Goal: Transaction & Acquisition: Obtain resource

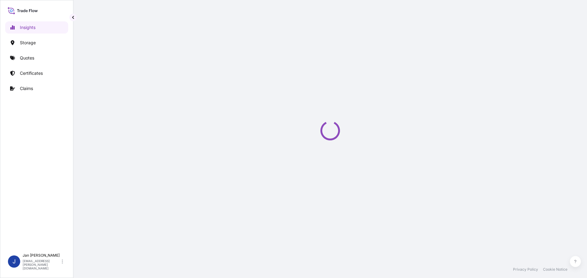
select select "2025"
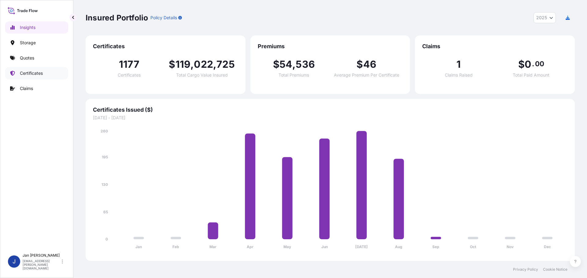
click at [33, 71] on p "Certificates" at bounding box center [31, 73] width 23 height 6
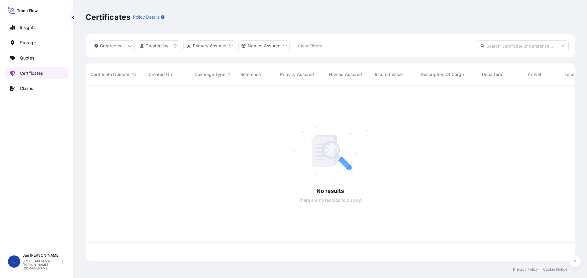
scroll to position [175, 484]
click at [42, 59] on link "Quotes" at bounding box center [36, 58] width 63 height 12
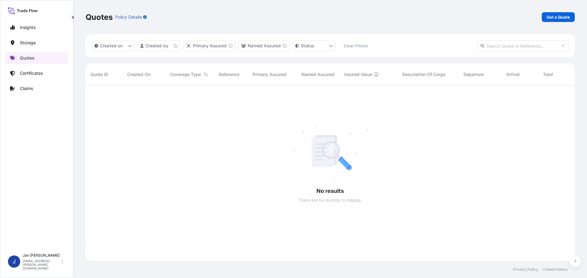
scroll to position [175, 484]
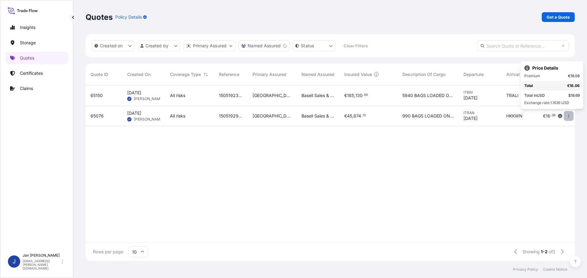
click at [569, 117] on icon "button" at bounding box center [569, 116] width 4 height 4
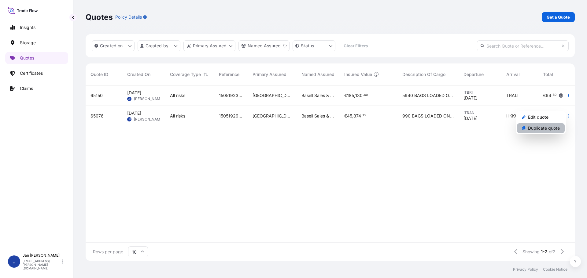
click at [556, 129] on p "Duplicate quote" at bounding box center [544, 128] width 32 height 6
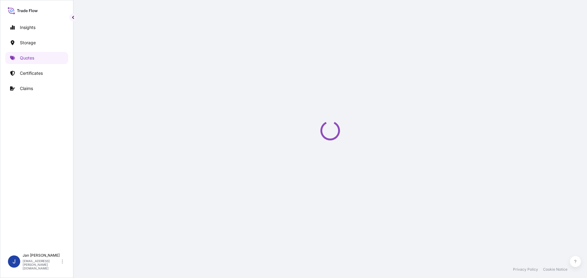
scroll to position [10, 0]
select select "Water"
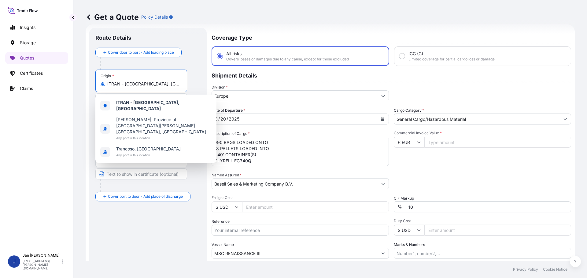
drag, startPoint x: 166, startPoint y: 84, endPoint x: 78, endPoint y: 82, distance: 87.8
click at [79, 82] on div "Get a Quote Policy Details Route Details Cover door to port - Add loading place…" at bounding box center [329, 130] width 513 height 261
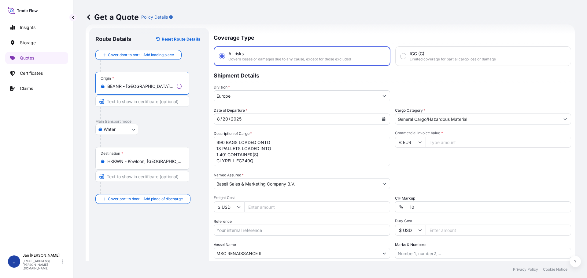
type input "BEANR - [GEOGRAPHIC_DATA], [GEOGRAPHIC_DATA]"
drag, startPoint x: 179, startPoint y: 165, endPoint x: 91, endPoint y: 163, distance: 87.4
click at [91, 163] on div "Route Details Reset Route Details Cover door to port - Add loading place Place …" at bounding box center [147, 166] width 117 height 277
click at [149, 159] on input "HKKWN - Kowloon, [GEOGRAPHIC_DATA]" at bounding box center [143, 162] width 72 height 6
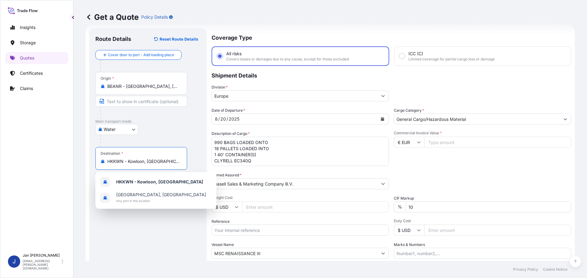
drag, startPoint x: 121, startPoint y: 167, endPoint x: 102, endPoint y: 167, distance: 18.9
click at [103, 167] on div "Destination * HKKWN - [GEOGRAPHIC_DATA], [GEOGRAPHIC_DATA]" at bounding box center [141, 158] width 92 height 23
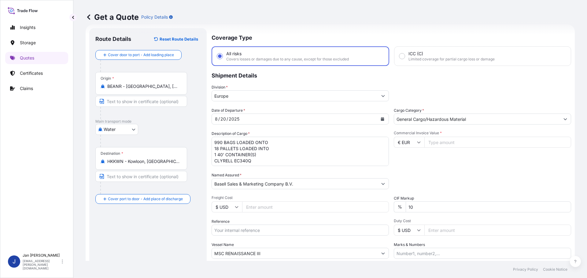
click at [168, 165] on div "Destination * HKKWN - [GEOGRAPHIC_DATA], [GEOGRAPHIC_DATA]" at bounding box center [141, 158] width 92 height 23
click at [168, 165] on input "HKKWN - Kowloon, [GEOGRAPHIC_DATA]" at bounding box center [143, 162] width 72 height 6
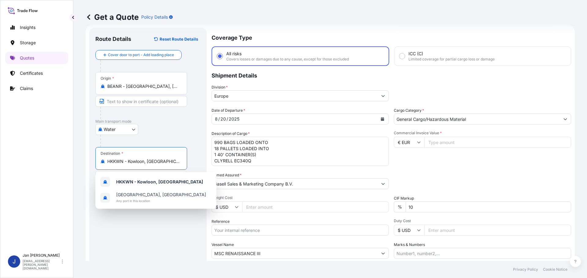
click at [181, 160] on div "HKKWN - Kowloon, [GEOGRAPHIC_DATA]" at bounding box center [141, 162] width 81 height 6
click at [179, 160] on input "HKKWN - Kowloon, [GEOGRAPHIC_DATA]" at bounding box center [143, 162] width 72 height 6
click at [171, 161] on input "HKKWN - KowloonHong Kong" at bounding box center [143, 162] width 72 height 6
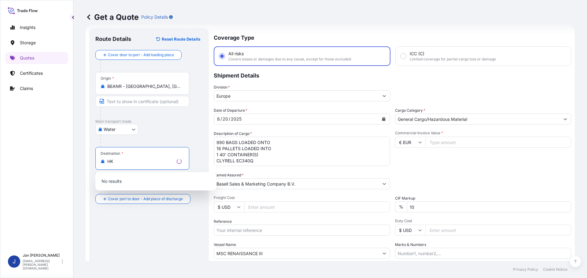
type input "H"
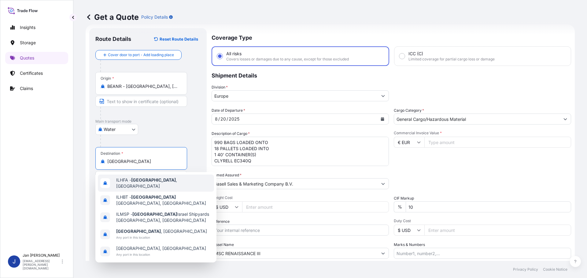
click at [132, 184] on span "ILHFA - [GEOGRAPHIC_DATA] , [GEOGRAPHIC_DATA]" at bounding box center [163, 183] width 95 height 12
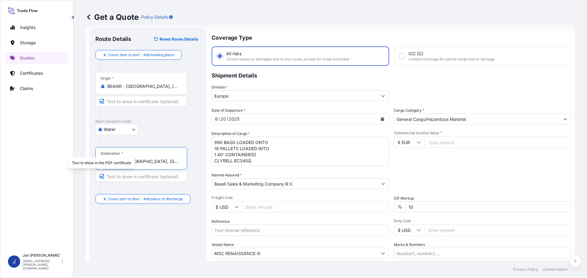
type input "ILHFA - [GEOGRAPHIC_DATA], [GEOGRAPHIC_DATA]"
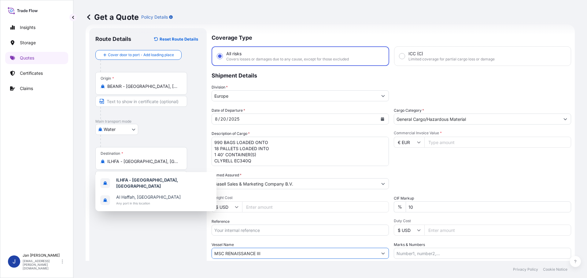
drag, startPoint x: 276, startPoint y: 253, endPoint x: 156, endPoint y: 241, distance: 120.0
click at [156, 241] on form "Route Details Reset Route Details Cover door to port - Add loading place Place …" at bounding box center [330, 166] width 489 height 284
paste input "MOMBASA"
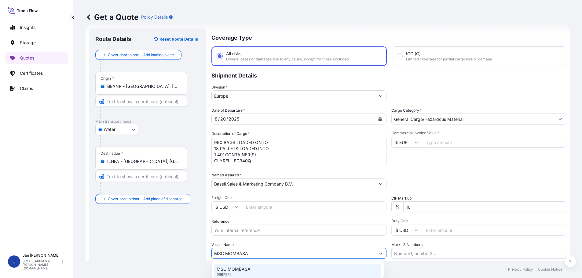
click at [229, 268] on p "MSC MOMBASA" at bounding box center [234, 270] width 34 height 6
type input "MSC MOMBASA"
click at [234, 226] on input "Reference" at bounding box center [300, 230] width 177 height 11
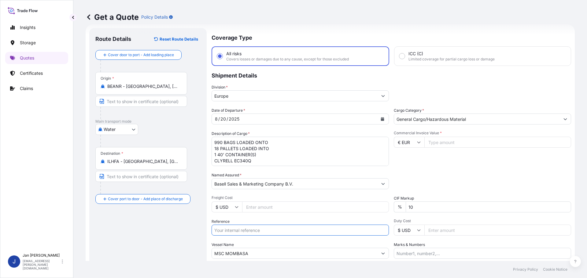
paste input "5013173832 304228330"
click at [238, 231] on input "5013173832 304228330" at bounding box center [300, 230] width 177 height 11
click at [289, 231] on input "5013173832 304228330" at bounding box center [300, 230] width 177 height 11
paste input "1187413367"
type input "5013173832 304228330 1187413367"
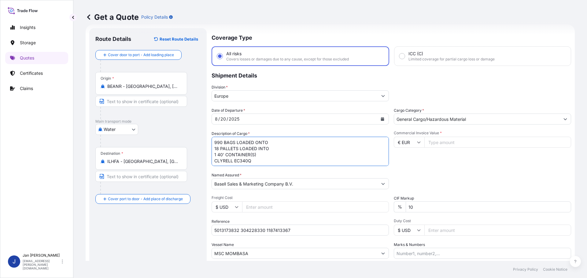
drag, startPoint x: 263, startPoint y: 164, endPoint x: 173, endPoint y: 135, distance: 94.6
click at [173, 135] on form "Route Details Reset Route Details Cover door to port - Add loading place Place …" at bounding box center [330, 166] width 489 height 284
click at [381, 119] on icon "Calendar" at bounding box center [382, 119] width 3 height 4
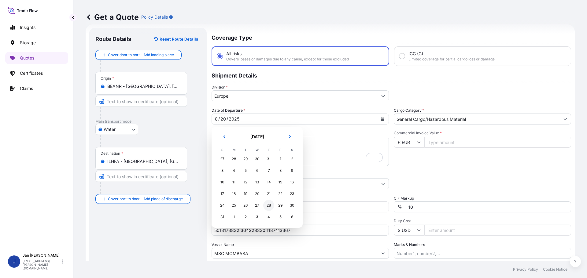
click at [268, 206] on div "28" at bounding box center [268, 205] width 11 height 11
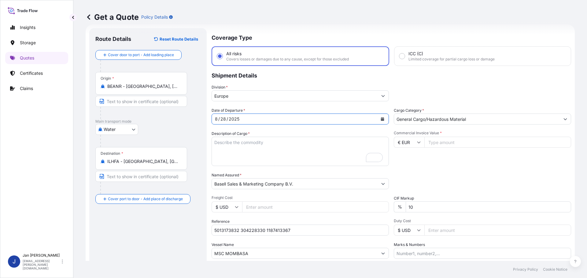
click at [452, 144] on input "Commercial Invoice Value *" at bounding box center [497, 142] width 147 height 11
type input "74930"
drag, startPoint x: 253, startPoint y: 149, endPoint x: 248, endPoint y: 148, distance: 5.8
click at [253, 149] on textarea "990 BAGS LOADED ONTO 18 PALLETS LOADED INTO 1 40' CONTAINER(S) CLYRELL EC340Q" at bounding box center [300, 151] width 177 height 29
paste textarea "BULK UNPACKED LOADED INTO 3 20' DRY VAN HOSTALEN CRP 100 RESIST CR BLACK"
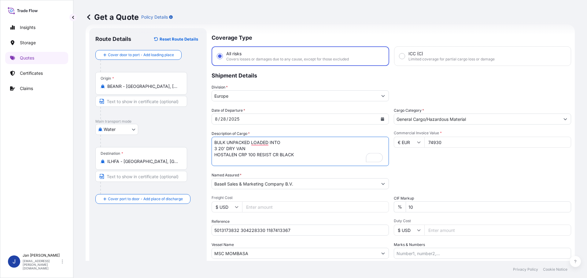
click at [215, 142] on textarea "990 BAGS LOADED ONTO 18 PALLETS LOADED INTO 1 40' CONTAINER(S) CLYRELL EC340Q" at bounding box center [300, 151] width 177 height 29
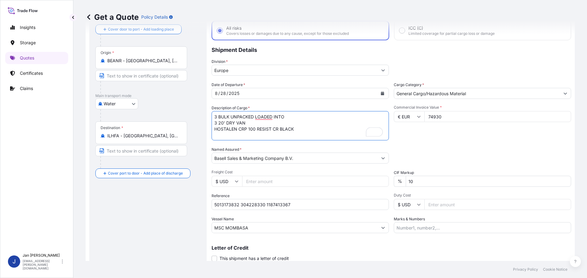
scroll to position [57, 0]
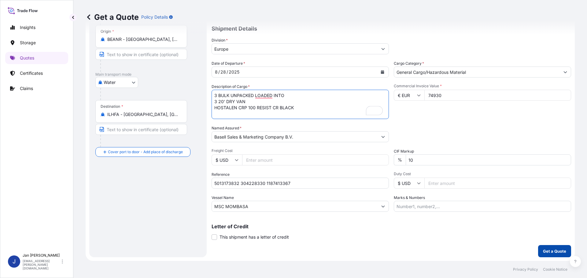
type textarea "3 BULK UNPACKED LOADED INTO 3 20' DRY VAN HOSTALEN CRP 100 RESIST CR BLACK"
click at [554, 249] on p "Get a Quote" at bounding box center [554, 251] width 23 height 6
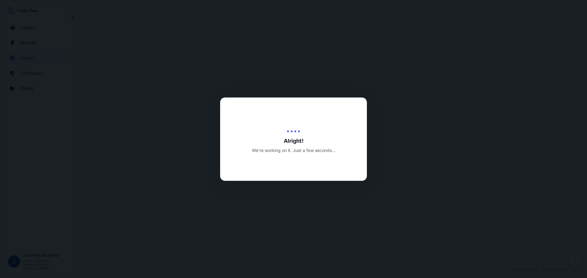
select select "Water"
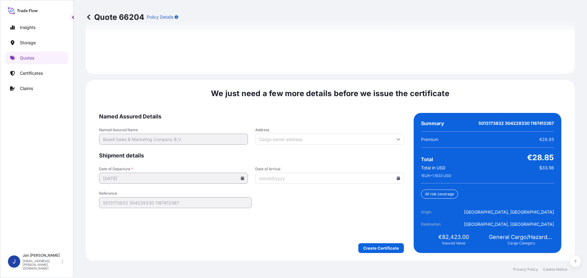
scroll to position [887, 0]
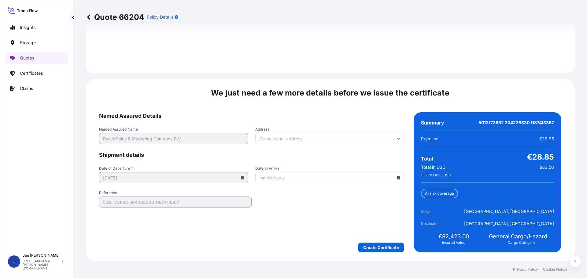
click at [397, 179] on icon at bounding box center [398, 178] width 3 height 4
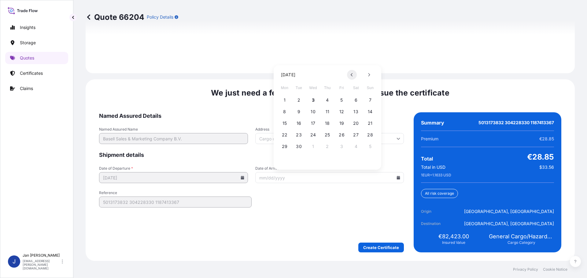
click at [351, 75] on icon at bounding box center [352, 75] width 2 height 4
click at [370, 73] on icon at bounding box center [369, 75] width 2 height 4
click at [371, 102] on button "7" at bounding box center [370, 100] width 10 height 10
type input "[DATE]"
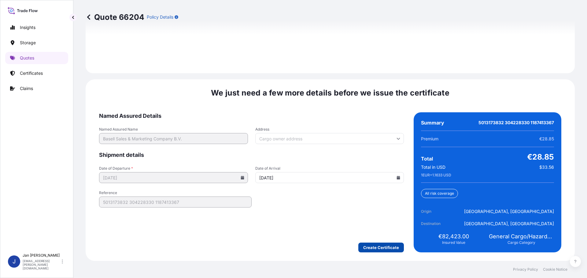
click at [373, 253] on div "We just need a few more details before we issue the certificate Named Assured D…" at bounding box center [330, 170] width 489 height 182
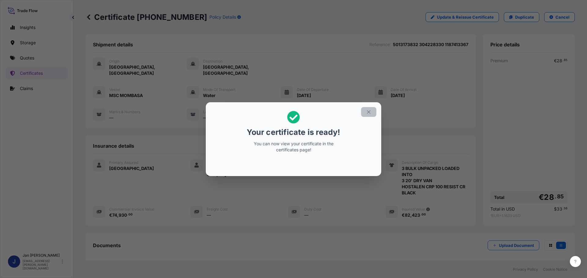
click at [370, 113] on icon "button" at bounding box center [368, 111] width 3 height 3
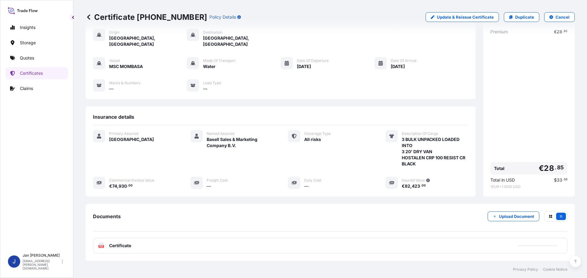
scroll to position [61, 0]
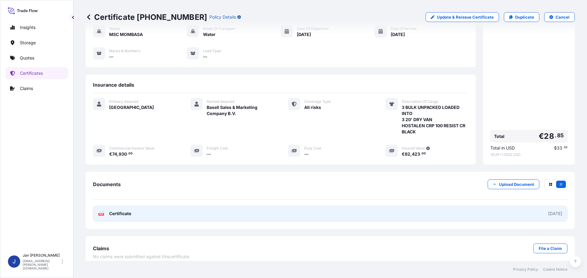
click at [102, 211] on icon at bounding box center [101, 214] width 5 height 6
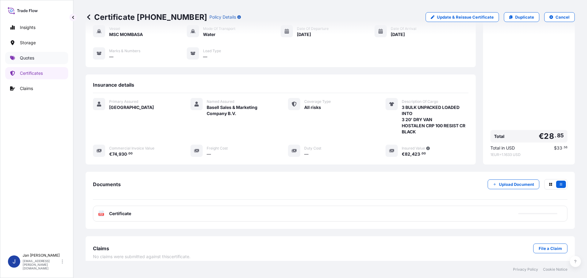
click at [36, 59] on link "Quotes" at bounding box center [36, 58] width 63 height 12
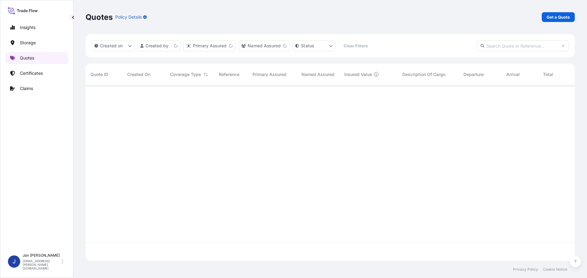
scroll to position [175, 484]
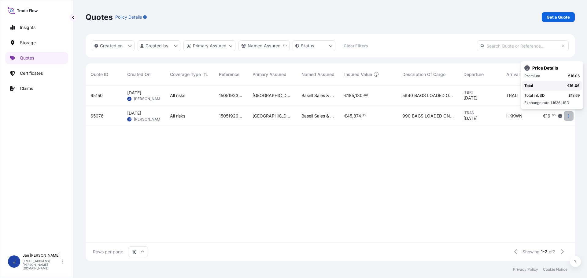
click at [568, 118] on button "button" at bounding box center [569, 116] width 10 height 10
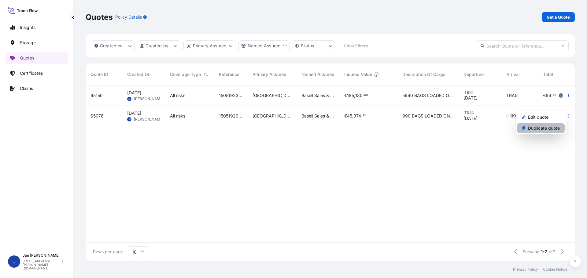
click at [549, 130] on p "Duplicate quote" at bounding box center [544, 128] width 32 height 6
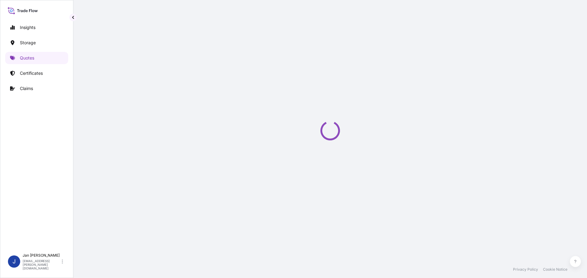
scroll to position [10, 0]
select select "Water"
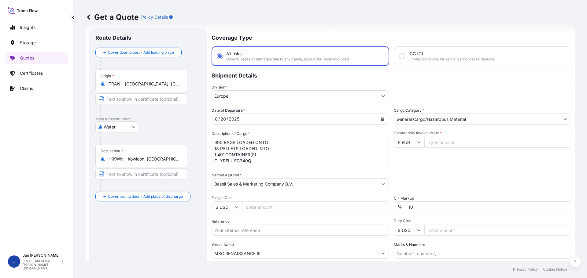
click at [85, 86] on div "Get a Quote Policy Details Route Details Cover door to port - Add loading place…" at bounding box center [329, 130] width 513 height 261
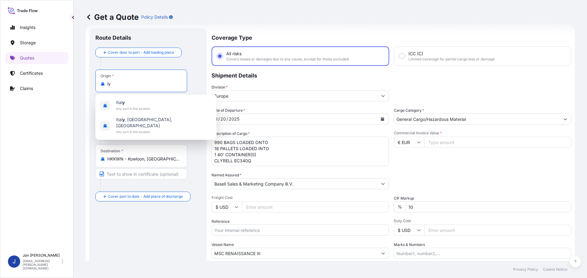
type input "y"
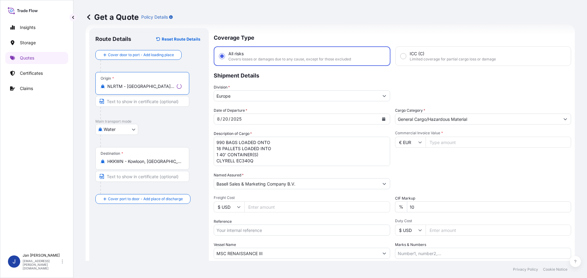
type input "NLRTM - [GEOGRAPHIC_DATA], [GEOGRAPHIC_DATA]"
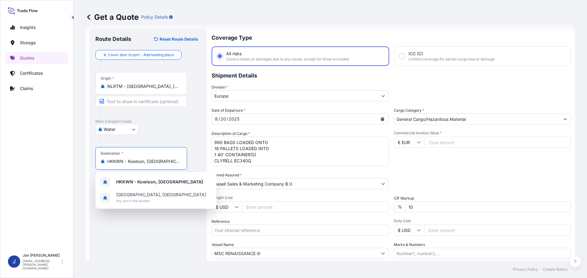
drag, startPoint x: 176, startPoint y: 161, endPoint x: 55, endPoint y: 161, distance: 121.6
click at [57, 161] on div "Insights Storage Quotes Certificates Claims J [PERSON_NAME] [EMAIL_ADDRESS][PER…" at bounding box center [293, 139] width 587 height 278
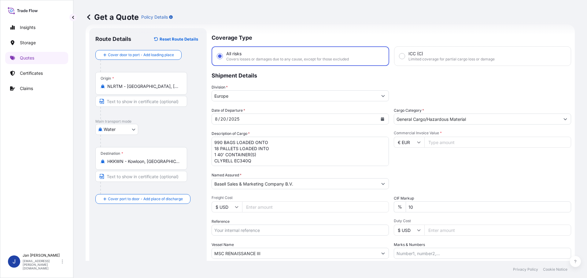
drag, startPoint x: 177, startPoint y: 164, endPoint x: 10, endPoint y: 161, distance: 167.2
click at [12, 161] on div "Insights Storage Quotes Certificates Claims J [PERSON_NAME] [EMAIL_ADDRESS][PER…" at bounding box center [293, 139] width 587 height 278
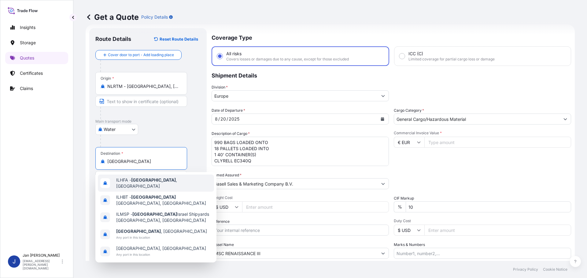
click at [130, 181] on span "ILHFA - [GEOGRAPHIC_DATA] , [GEOGRAPHIC_DATA]" at bounding box center [163, 183] width 95 height 12
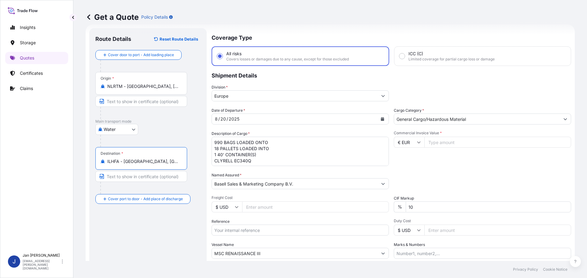
type input "ILHFA - [GEOGRAPHIC_DATA], [GEOGRAPHIC_DATA]"
drag, startPoint x: 227, startPoint y: 256, endPoint x: 128, endPoint y: 255, distance: 99.6
click at [128, 255] on form "Route Details Reset Route Details Cover door to port - Add loading place Place …" at bounding box center [330, 166] width 489 height 284
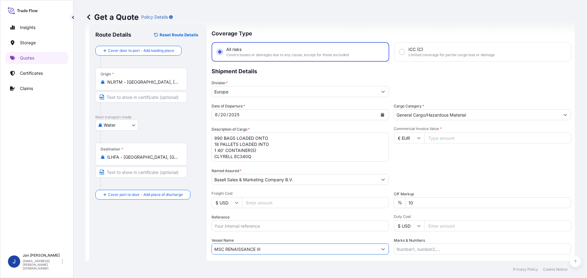
paste input "HSL NIKE"
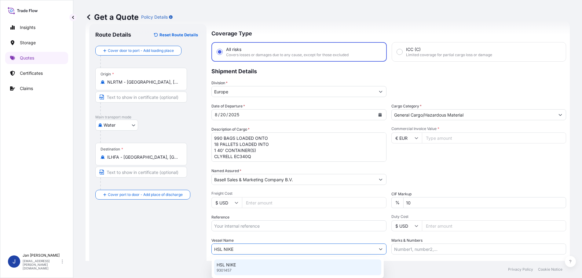
click at [234, 265] on p "HSL NIKE" at bounding box center [226, 265] width 19 height 6
type input "HSL NIKE"
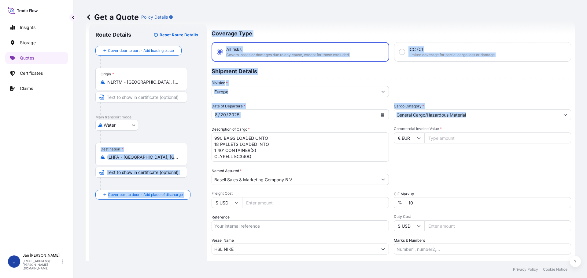
drag, startPoint x: 211, startPoint y: 148, endPoint x: 201, endPoint y: 140, distance: 12.7
click at [201, 140] on form "Route Details Reset Route Details Cover door to port - Add loading place Place …" at bounding box center [330, 162] width 489 height 284
click at [263, 153] on textarea "990 BAGS LOADED ONTO 18 PALLETS LOADED INTO 1 40' CONTAINER(S) CLYRELL EC340Q" at bounding box center [300, 147] width 177 height 29
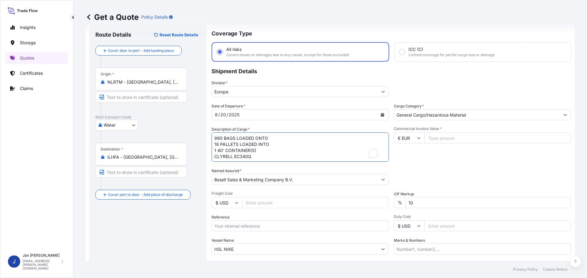
scroll to position [0, 0]
drag, startPoint x: 256, startPoint y: 157, endPoint x: 193, endPoint y: 126, distance: 70.7
click at [193, 126] on form "Route Details Reset Route Details Cover door to port - Add loading place Place …" at bounding box center [330, 162] width 489 height 284
click at [381, 114] on icon "Calendar" at bounding box center [382, 115] width 3 height 4
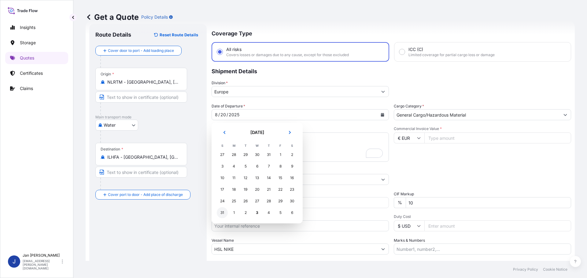
click at [223, 212] on div "31" at bounding box center [222, 213] width 11 height 11
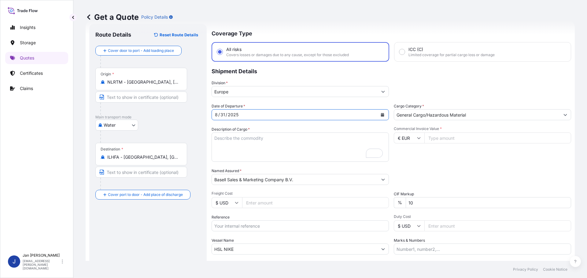
click at [237, 226] on input "Reference" at bounding box center [300, 226] width 177 height 11
paste input "5013173833 304241815"
click at [240, 227] on input "5013173833 304241815" at bounding box center [300, 226] width 177 height 11
click at [276, 226] on input "5013173833 304241815" at bounding box center [300, 226] width 177 height 11
paste input "1187422447"
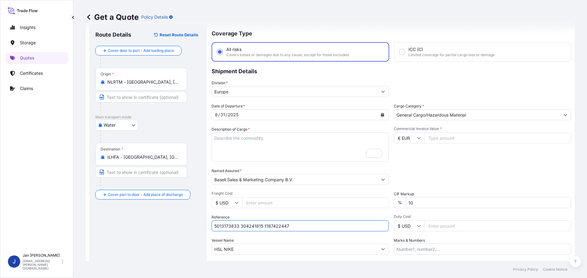
type input "5013173833 304241815 1187422447"
click at [430, 136] on input "Commercial Invoice Value *" at bounding box center [497, 138] width 147 height 11
type input "29700"
drag, startPoint x: 253, startPoint y: 142, endPoint x: 235, endPoint y: 139, distance: 18.2
click at [252, 140] on textarea "990 BAGS LOADED ONTO 18 PALLETS LOADED INTO 1 40' CONTAINER(S) CLYRELL EC340Q" at bounding box center [300, 147] width 177 height 29
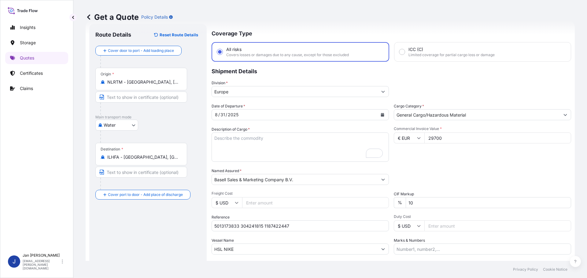
paste textarea "OCTABIN LOADED ONTO 20 PALLETS LOADED INTO 1 40' HIGH CUBE CONTAINER HOSTALEN P…"
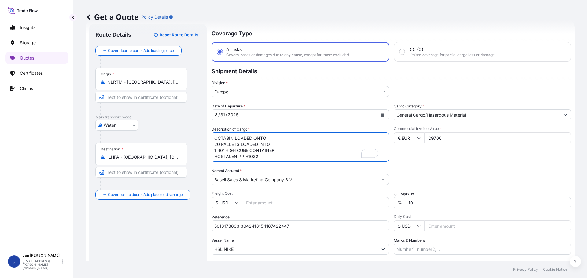
click at [213, 138] on textarea "990 BAGS LOADED ONTO 18 PALLETS LOADED INTO 1 40' CONTAINER(S) CLYRELL EC340Q" at bounding box center [300, 147] width 177 height 29
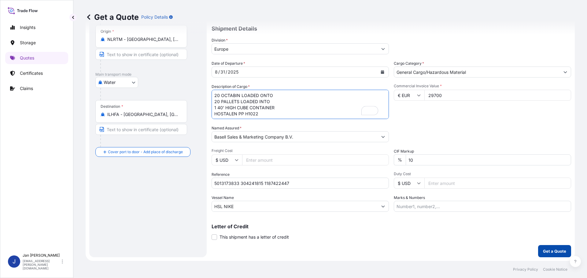
type textarea "20 OCTABIN LOADED ONTO 20 PALLETS LOADED INTO 1 40' HIGH CUBE CONTAINER HOSTALE…"
click at [552, 251] on p "Get a Quote" at bounding box center [554, 251] width 23 height 6
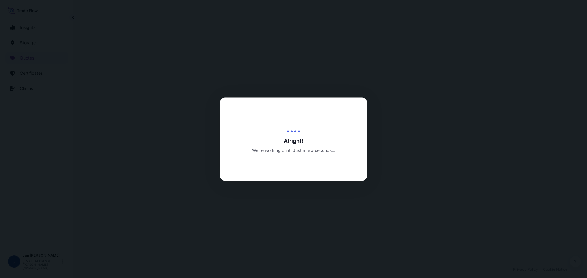
select select "Water"
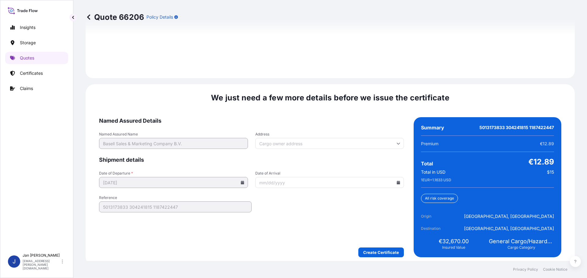
scroll to position [887, 0]
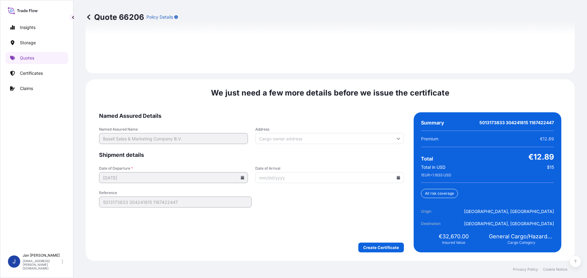
click at [397, 178] on input "Date of Arrival" at bounding box center [329, 177] width 149 height 11
click at [397, 178] on icon at bounding box center [398, 178] width 3 height 4
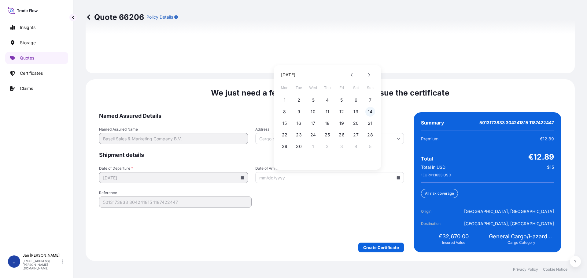
click at [370, 109] on button "14" at bounding box center [370, 112] width 10 height 10
type input "[DATE]"
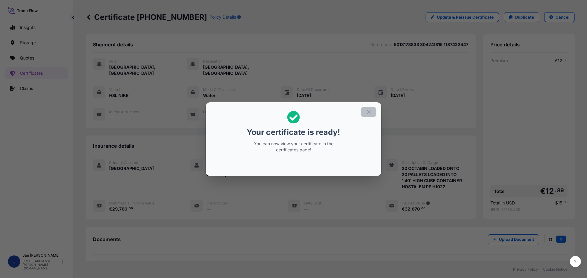
click at [369, 109] on icon "button" at bounding box center [369, 112] width 6 height 6
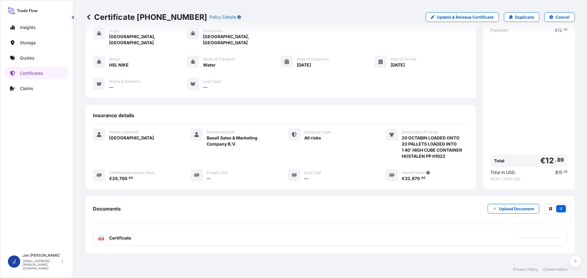
scroll to position [55, 0]
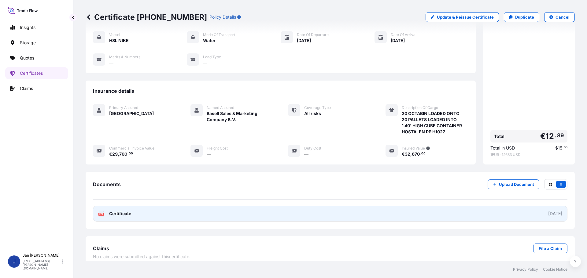
click at [99, 213] on rect at bounding box center [101, 214] width 6 height 2
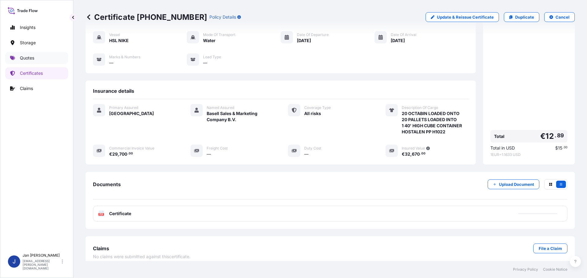
click at [27, 57] on p "Quotes" at bounding box center [27, 58] width 14 height 6
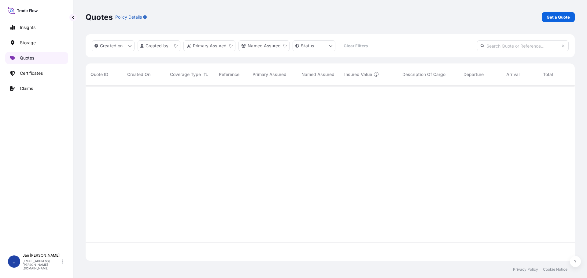
scroll to position [175, 484]
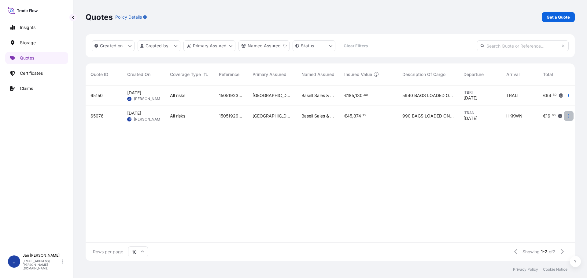
click at [568, 116] on icon "button" at bounding box center [569, 116] width 4 height 4
click at [552, 127] on p "Duplicate quote" at bounding box center [544, 128] width 32 height 6
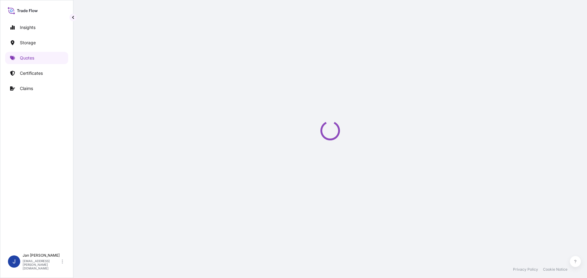
scroll to position [10, 0]
select select "Water"
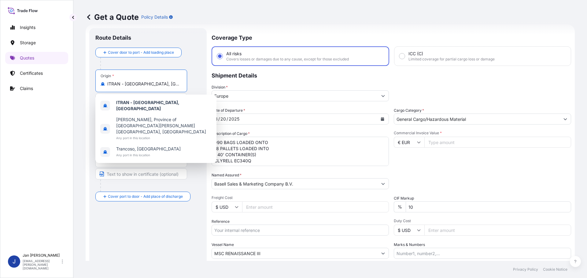
drag, startPoint x: 156, startPoint y: 84, endPoint x: 101, endPoint y: 85, distance: 54.1
click at [101, 85] on div "ITRAN - [GEOGRAPHIC_DATA], [GEOGRAPHIC_DATA]" at bounding box center [141, 84] width 81 height 6
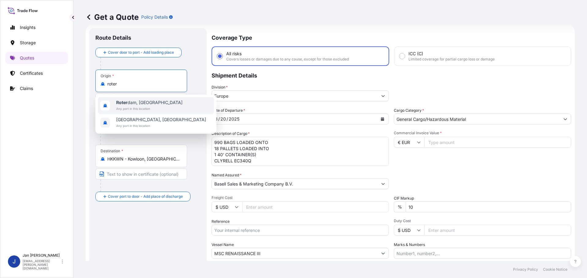
click at [171, 107] on div "[GEOGRAPHIC_DATA], [GEOGRAPHIC_DATA] Any port in this location" at bounding box center [156, 105] width 116 height 17
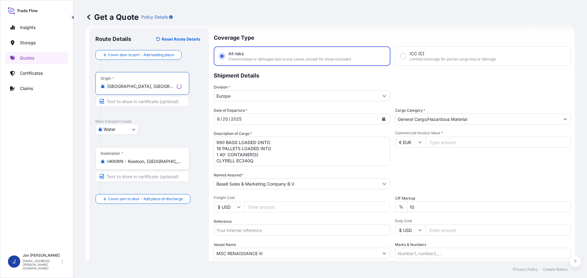
type input "[GEOGRAPHIC_DATA], [GEOGRAPHIC_DATA]"
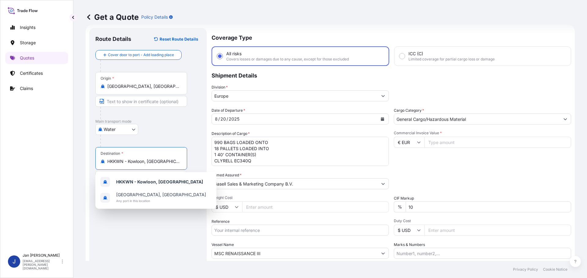
drag, startPoint x: 174, startPoint y: 166, endPoint x: 102, endPoint y: 164, distance: 72.5
click at [101, 164] on div "Destination * HKKWN - [GEOGRAPHIC_DATA], [GEOGRAPHIC_DATA]" at bounding box center [141, 158] width 92 height 23
click at [153, 160] on input "HKKWN - Kowloon, [GEOGRAPHIC_DATA]" at bounding box center [143, 162] width 72 height 6
drag, startPoint x: 173, startPoint y: 162, endPoint x: 127, endPoint y: 165, distance: 45.6
click at [127, 165] on div "Destination * HKKWN - [GEOGRAPHIC_DATA], [GEOGRAPHIC_DATA]" at bounding box center [141, 158] width 92 height 23
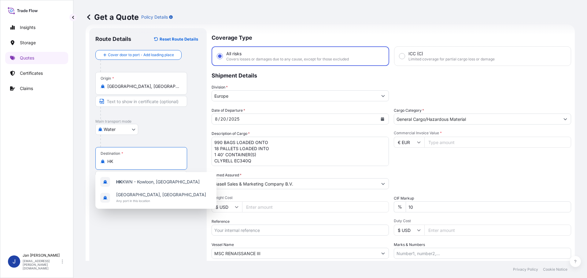
type input "H"
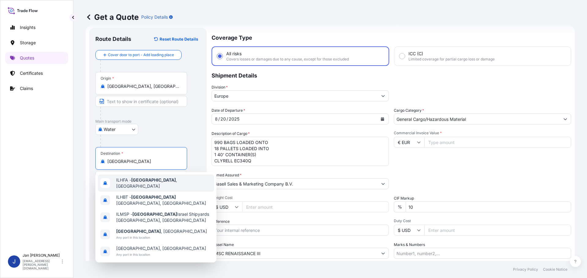
click at [129, 182] on span "ILHFA - [GEOGRAPHIC_DATA] , [GEOGRAPHIC_DATA]" at bounding box center [163, 183] width 95 height 12
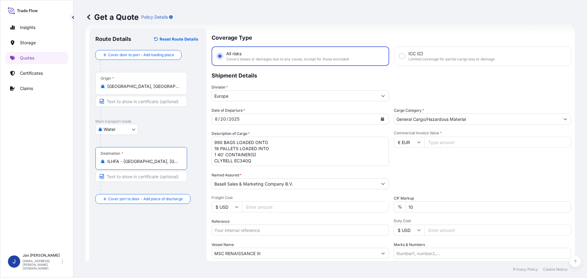
type input "ILHFA - [GEOGRAPHIC_DATA], [GEOGRAPHIC_DATA]"
drag, startPoint x: 261, startPoint y: 163, endPoint x: 171, endPoint y: 145, distance: 91.8
click at [171, 145] on form "Route Details Reset Route Details Cover door to port - Add loading place Place …" at bounding box center [330, 166] width 489 height 284
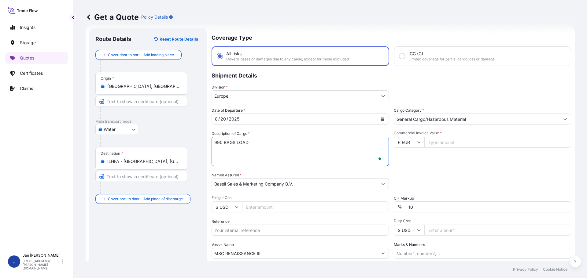
scroll to position [10, 0]
type textarea "9"
click at [381, 118] on icon "Calendar" at bounding box center [382, 119] width 3 height 4
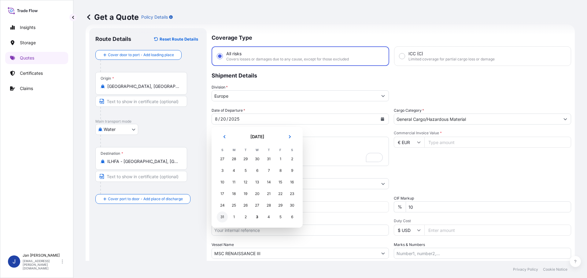
click at [219, 218] on div "31" at bounding box center [222, 217] width 11 height 11
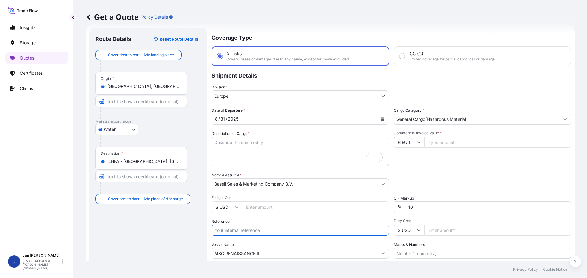
click at [225, 231] on input "Reference" at bounding box center [300, 230] width 177 height 11
paste input "5013175247 304232059"
click at [239, 230] on input "5013175247 304232059" at bounding box center [300, 230] width 177 height 11
click at [278, 232] on input "5013175247 304232059" at bounding box center [300, 230] width 177 height 11
paste input "1187415846"
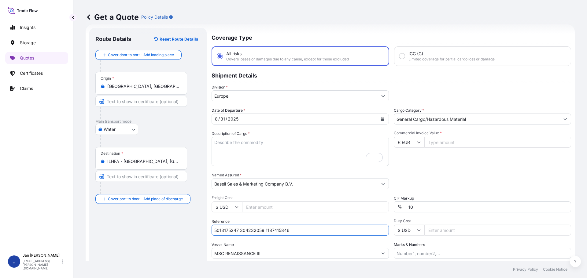
type input "5013175247 304232059 1187415846"
paste input "HSL NIKE"
drag, startPoint x: 174, startPoint y: 253, endPoint x: 167, endPoint y: 252, distance: 7.0
click at [169, 253] on form "Route Details Reset Route Details Cover door to port - Add loading place Place …" at bounding box center [330, 166] width 489 height 284
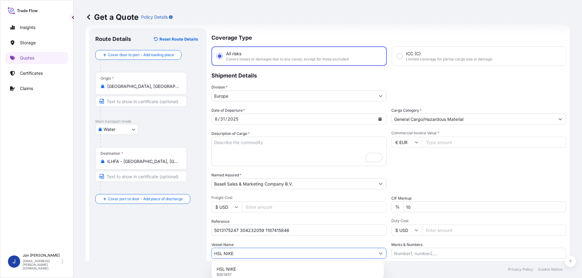
type input "HSL NIKE"
click at [443, 144] on input "Commercial Invoice Value *" at bounding box center [494, 142] width 145 height 11
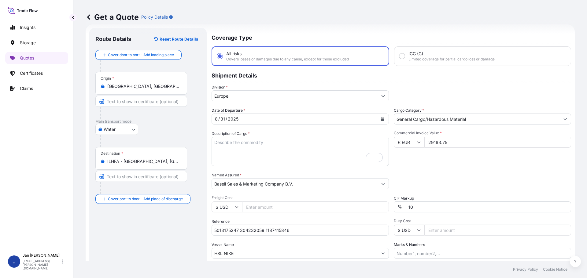
type input "29163.75"
click at [240, 159] on textarea "990 BAGS LOADED ONTO 18 PALLETS LOADED INTO 1 40' CONTAINER(S) CLYRELL EC340Q" at bounding box center [300, 151] width 177 height 29
paste textarea "BAGS LOADED ONTO 14 PALLETS LOADED INTO 1 40' HIGH CUBE CONTAINER HOSTALEN PP H…"
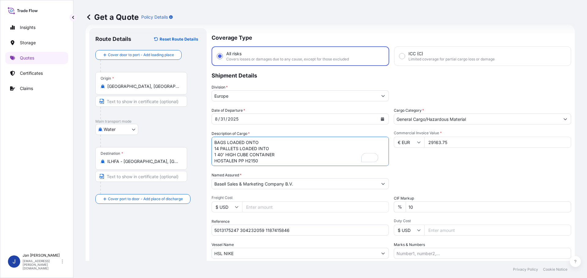
click at [215, 141] on textarea "990 BAGS LOADED ONTO 18 PALLETS LOADED INTO 1 40' CONTAINER(S) CLYRELL EC340Q" at bounding box center [300, 151] width 177 height 29
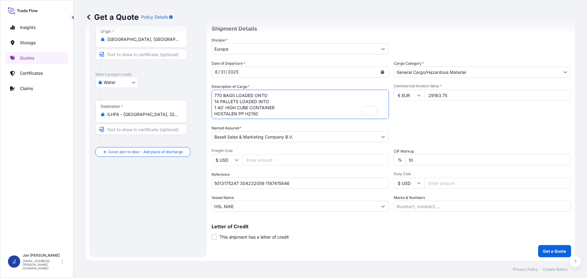
scroll to position [57, 0]
type textarea "770 BAGS LOADED ONTO 14 PALLETS LOADED INTO 1 40' HIGH CUBE CONTAINER HOSTALEN …"
click at [548, 252] on p "Get a Quote" at bounding box center [554, 251] width 23 height 6
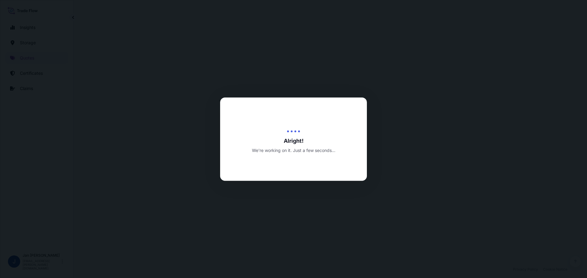
select select "Water"
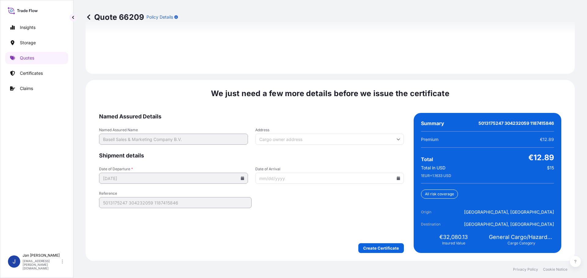
scroll to position [887, 0]
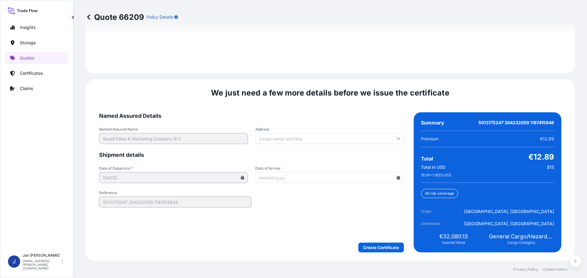
click at [396, 177] on icon at bounding box center [398, 178] width 4 height 4
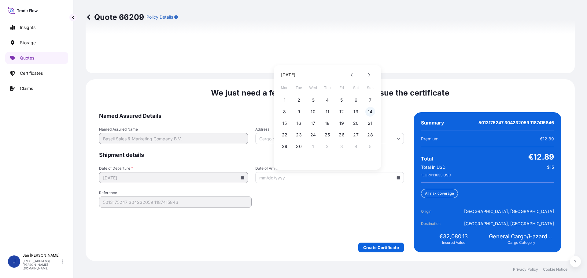
click at [370, 116] on button "14" at bounding box center [370, 112] width 10 height 10
type input "[DATE]"
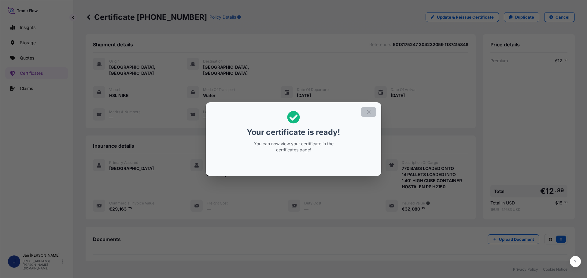
click at [371, 112] on icon "button" at bounding box center [369, 112] width 6 height 6
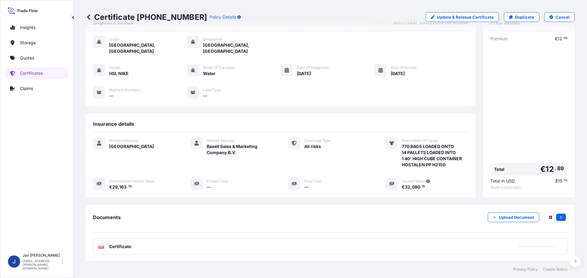
scroll to position [55, 0]
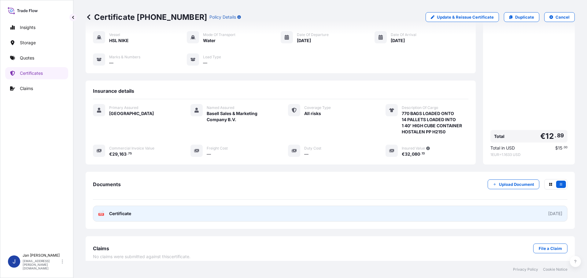
click at [101, 211] on icon at bounding box center [101, 214] width 5 height 6
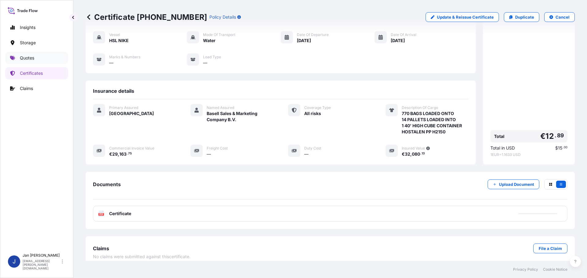
click at [31, 61] on link "Quotes" at bounding box center [36, 58] width 63 height 12
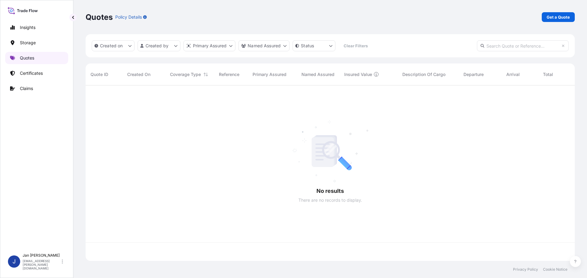
scroll to position [175, 484]
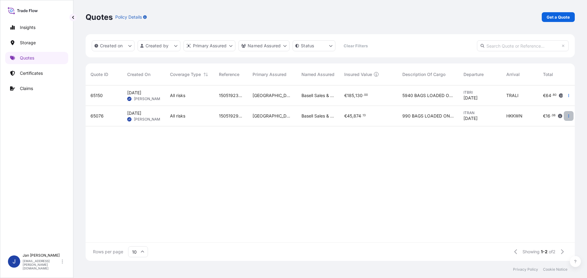
click at [569, 116] on icon "button" at bounding box center [569, 116] width 4 height 4
click at [542, 128] on p "Duplicate quote" at bounding box center [544, 128] width 32 height 6
select select "Water"
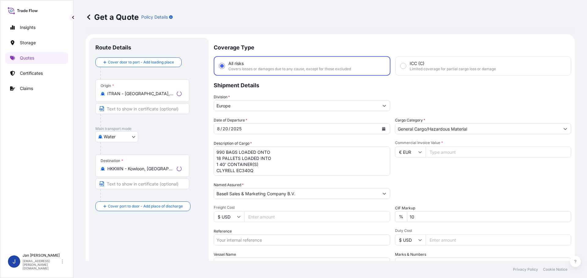
scroll to position [10, 0]
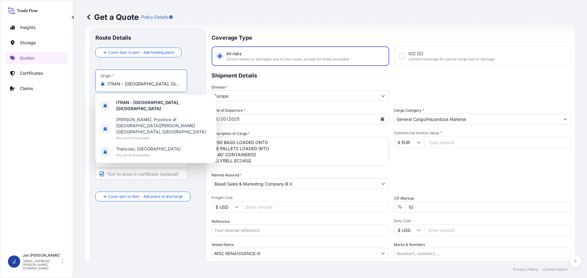
drag, startPoint x: 156, startPoint y: 83, endPoint x: 70, endPoint y: 85, distance: 86.5
click at [70, 84] on div "Insights Storage Quotes Certificates Claims J [PERSON_NAME] [EMAIL_ADDRESS][PER…" at bounding box center [293, 139] width 587 height 278
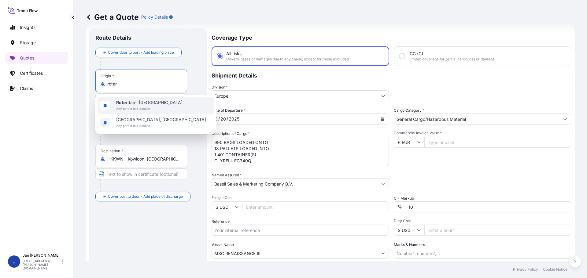
click at [135, 103] on span "[GEOGRAPHIC_DATA], [GEOGRAPHIC_DATA]" at bounding box center [149, 103] width 66 height 6
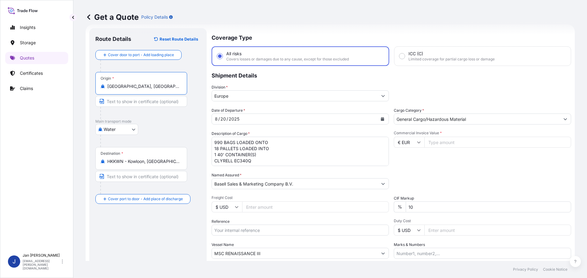
type input "[GEOGRAPHIC_DATA], [GEOGRAPHIC_DATA]"
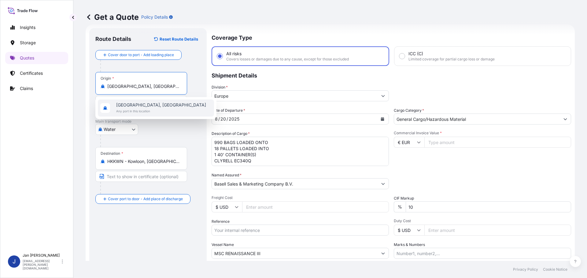
click at [165, 163] on input "HKKWN - Kowloon, [GEOGRAPHIC_DATA]" at bounding box center [143, 162] width 72 height 6
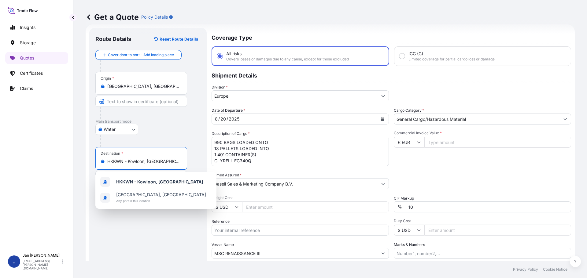
drag, startPoint x: 170, startPoint y: 164, endPoint x: 103, endPoint y: 162, distance: 67.0
click at [103, 162] on div "HKKWN - Kowloon, [GEOGRAPHIC_DATA]" at bounding box center [141, 162] width 81 height 6
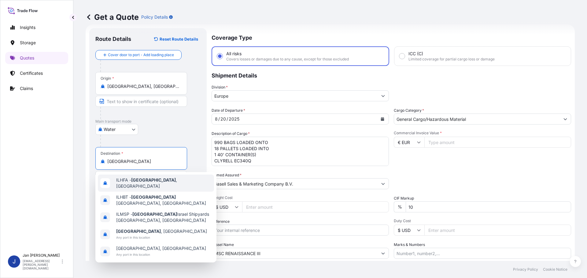
click at [145, 184] on span "ILHFA - [GEOGRAPHIC_DATA] , [GEOGRAPHIC_DATA]" at bounding box center [163, 183] width 95 height 12
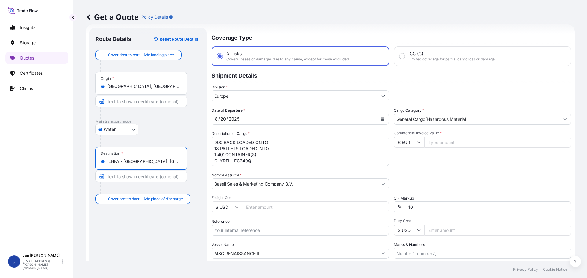
type input "ILHFA - [GEOGRAPHIC_DATA], [GEOGRAPHIC_DATA]"
click at [381, 118] on icon "Calendar" at bounding box center [382, 119] width 3 height 4
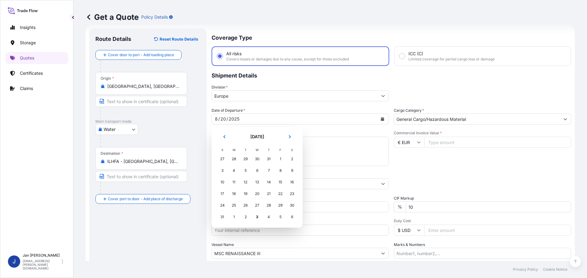
click at [270, 157] on div "31" at bounding box center [268, 159] width 11 height 11
click at [267, 159] on div "31" at bounding box center [268, 159] width 11 height 11
click at [268, 159] on div "31" at bounding box center [268, 159] width 11 height 11
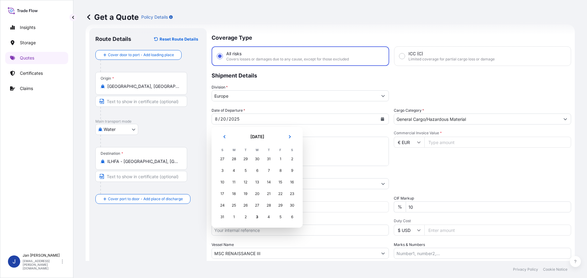
click at [268, 159] on div "31" at bounding box center [268, 159] width 11 height 11
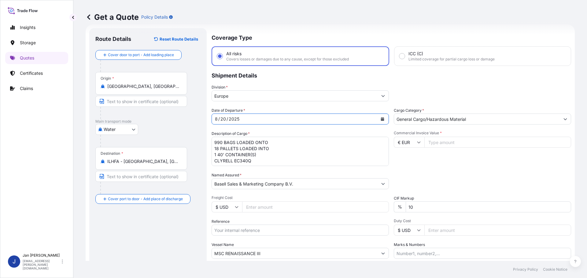
click at [377, 117] on button "Calendar" at bounding box center [382, 119] width 10 height 10
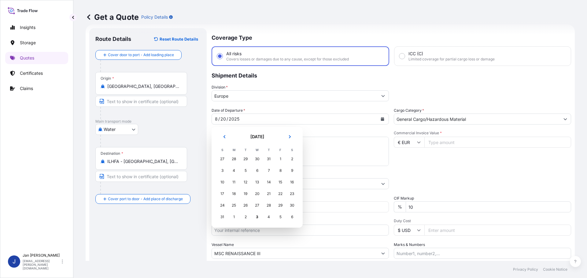
click at [270, 158] on div "31" at bounding box center [268, 159] width 11 height 11
click at [226, 137] on icon "Previous" at bounding box center [225, 137] width 4 height 4
click at [288, 138] on icon "Next" at bounding box center [290, 137] width 4 height 4
click at [223, 217] on div "31" at bounding box center [222, 217] width 11 height 11
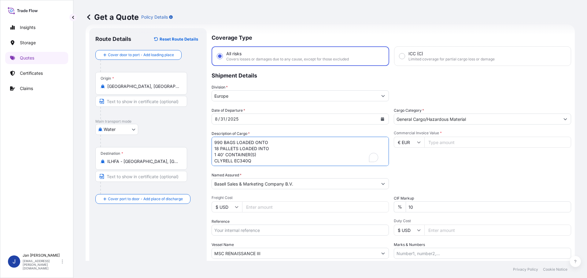
drag, startPoint x: 238, startPoint y: 155, endPoint x: 147, endPoint y: 114, distance: 99.6
click at [147, 114] on form "Route Details Reset Route Details Cover door to port - Add loading place Place …" at bounding box center [330, 166] width 489 height 284
click at [241, 226] on input "Reference" at bounding box center [300, 230] width 177 height 11
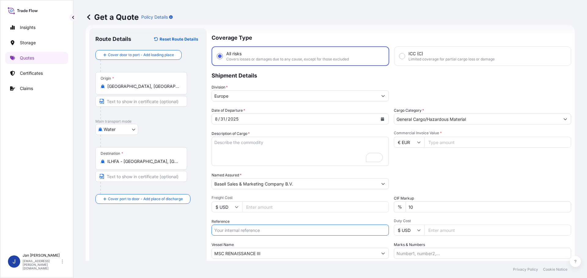
paste input "5013175247 304232088"
click at [238, 230] on input "5013175247 304232088" at bounding box center [300, 230] width 177 height 11
click at [276, 227] on input "5013175247 304232088" at bounding box center [300, 230] width 177 height 11
paste input "1187415697"
type input "5013175247 304232088 1187415697"
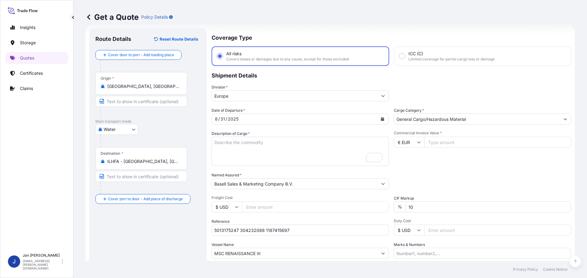
drag, startPoint x: 258, startPoint y: 254, endPoint x: 116, endPoint y: 252, distance: 142.1
click at [116, 252] on form "Route Details Reset Route Details Cover door to port - Add loading place Place …" at bounding box center [330, 166] width 489 height 284
paste input "HSL NIKE"
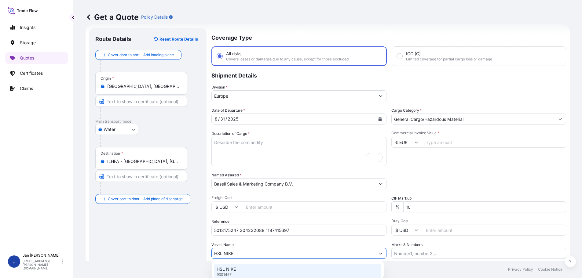
click at [245, 269] on div "HSL NIKE 9301457" at bounding box center [297, 272] width 167 height 16
type input "HSL NIKE"
click at [435, 144] on input "Commercial Invoice Value *" at bounding box center [497, 142] width 147 height 11
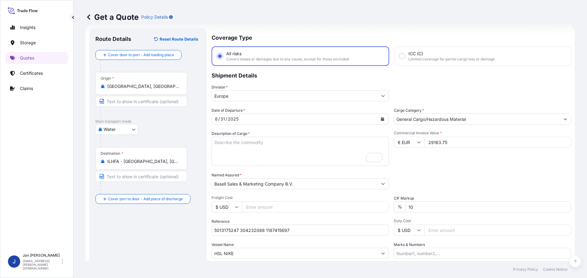
type input "29163.75"
click at [453, 163] on div "Commercial Invoice Value * € EUR 29163.75" at bounding box center [482, 148] width 177 height 35
click at [259, 152] on textarea "990 BAGS LOADED ONTO 18 PALLETS LOADED INTO 1 40' CONTAINER(S) CLYRELL EC340Q" at bounding box center [300, 151] width 177 height 29
paste textarea "BAGS LOADED ONTO 14 PALLETS LOADED INTO 1 40' HIGH CUBE CONTAINER HOSTALEN PP H…"
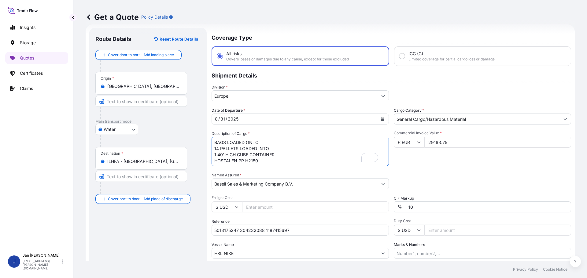
click at [212, 140] on textarea "990 BAGS LOADED ONTO 18 PALLETS LOADED INTO 1 40' CONTAINER(S) CLYRELL EC340Q" at bounding box center [300, 151] width 177 height 29
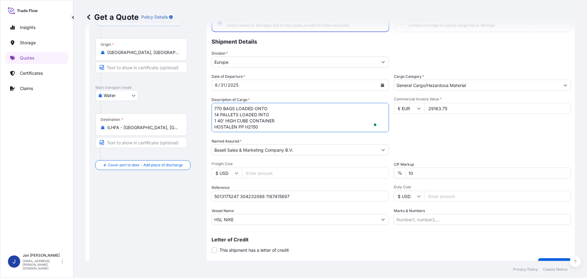
scroll to position [57, 0]
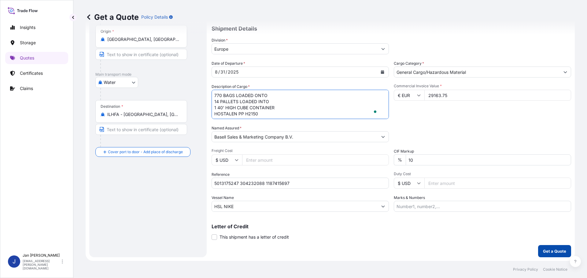
type textarea "770 BAGS LOADED ONTO 14 PALLETS LOADED INTO 1 40' HIGH CUBE CONTAINER HOSTALEN …"
click at [553, 254] on p "Get a Quote" at bounding box center [554, 251] width 23 height 6
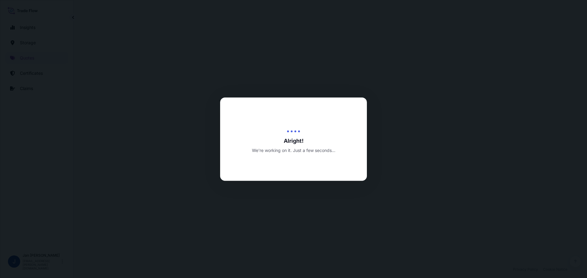
select select "Water"
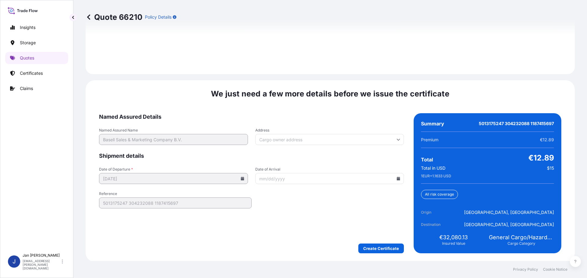
scroll to position [887, 0]
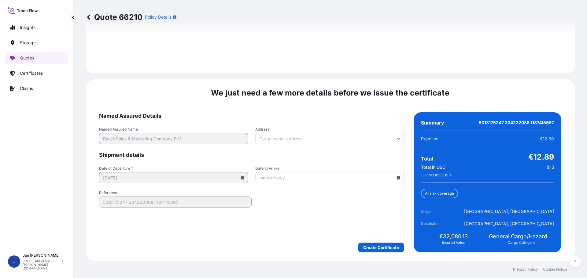
click at [396, 177] on icon at bounding box center [398, 178] width 4 height 4
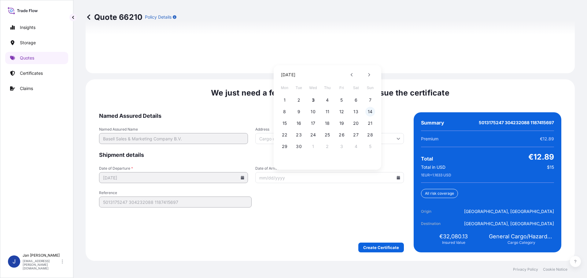
click at [368, 111] on button "14" at bounding box center [370, 112] width 10 height 10
type input "[DATE]"
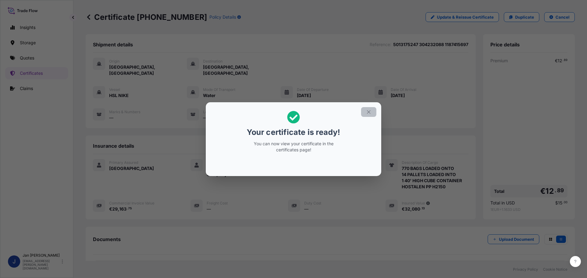
click at [367, 113] on icon "button" at bounding box center [368, 111] width 3 height 3
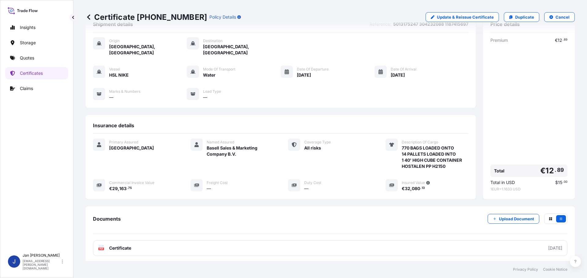
scroll to position [55, 0]
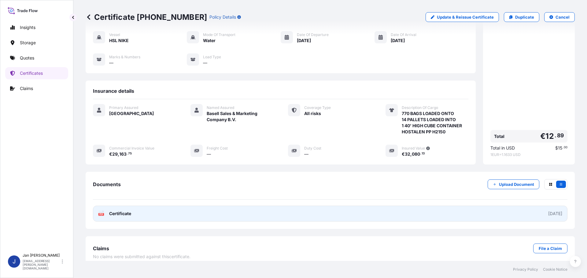
click at [102, 211] on icon at bounding box center [101, 214] width 5 height 6
